Goal: Task Accomplishment & Management: Use online tool/utility

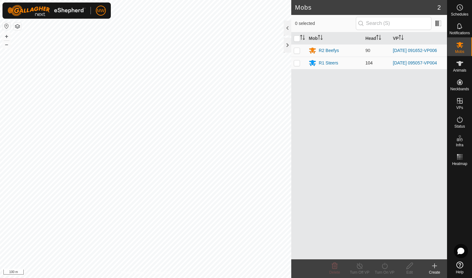
click at [295, 65] on p-checkbox at bounding box center [296, 63] width 6 height 5
checkbox input "true"
click at [384, 265] on icon at bounding box center [384, 266] width 8 height 7
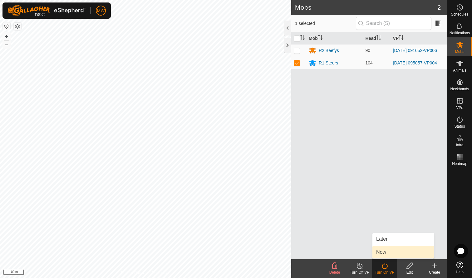
click at [383, 254] on link "Now" at bounding box center [403, 252] width 62 height 12
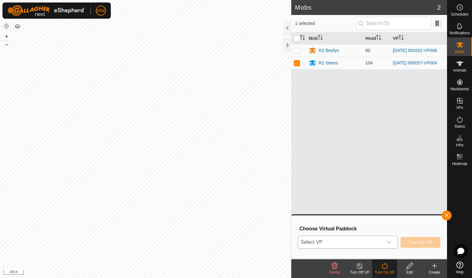
click at [389, 242] on icon "dropdown trigger" at bounding box center [388, 242] width 5 height 5
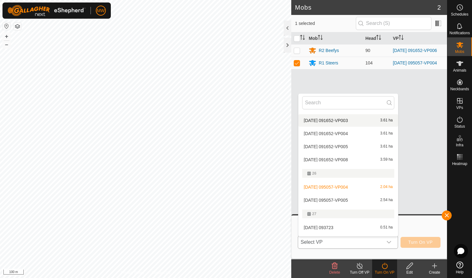
scroll to position [80, 0]
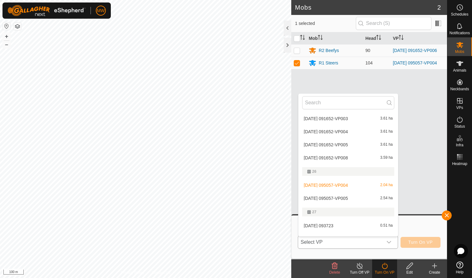
click at [336, 197] on li "2025-08-11 095057-VP005 2.54 ha" at bounding box center [347, 198] width 99 height 12
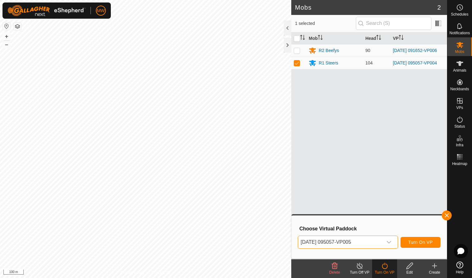
click at [423, 244] on span "Turn On VP" at bounding box center [420, 242] width 24 height 5
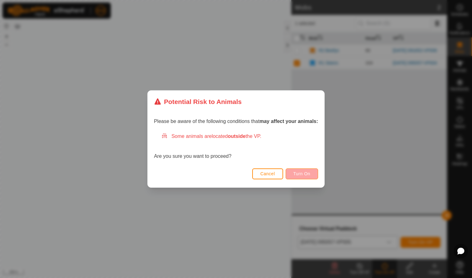
click at [308, 175] on span "Turn On" at bounding box center [301, 174] width 17 height 5
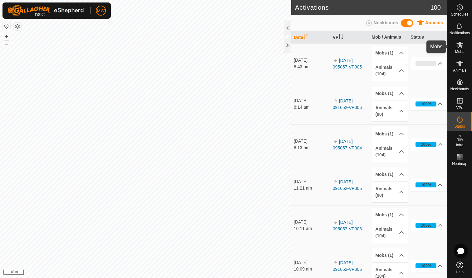
click at [461, 48] on icon at bounding box center [459, 45] width 7 height 6
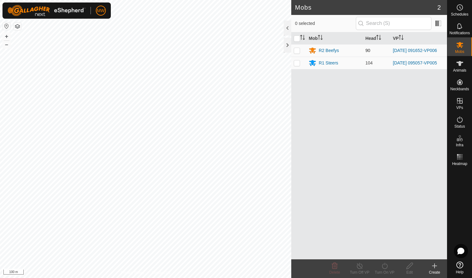
click at [298, 49] on p-checkbox at bounding box center [296, 50] width 6 height 5
checkbox input "true"
click at [385, 266] on icon at bounding box center [384, 266] width 8 height 7
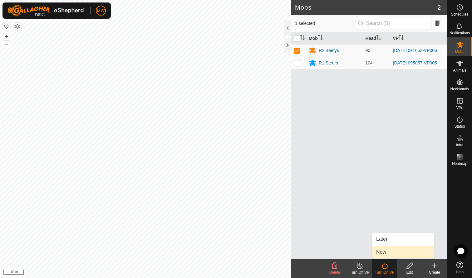
click at [382, 254] on link "Now" at bounding box center [403, 252] width 62 height 12
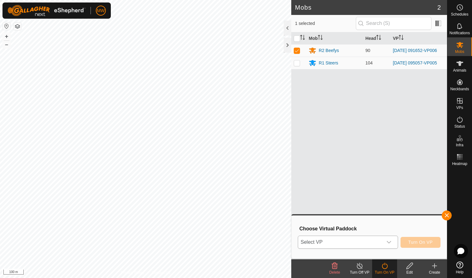
click at [391, 242] on icon "dropdown trigger" at bounding box center [388, 242] width 5 height 5
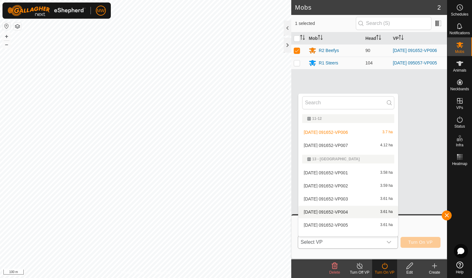
scroll to position [8, 0]
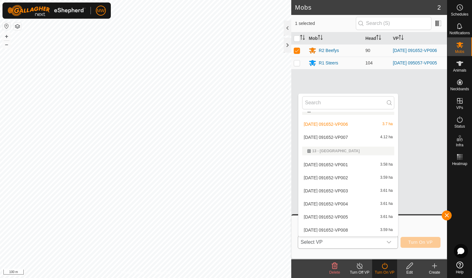
click at [316, 138] on li "2025-08-01 091652-VP007 4.12 ha" at bounding box center [347, 137] width 99 height 12
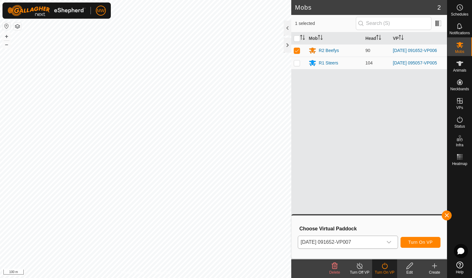
click at [423, 242] on span "Turn On VP" at bounding box center [420, 242] width 24 height 5
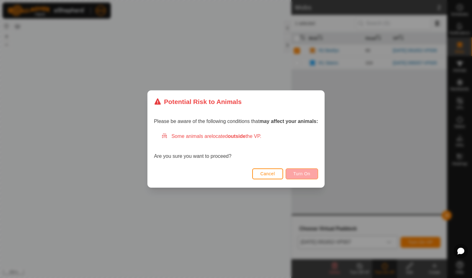
click at [308, 172] on span "Turn On" at bounding box center [301, 174] width 17 height 5
